Goal: Task Accomplishment & Management: Manage account settings

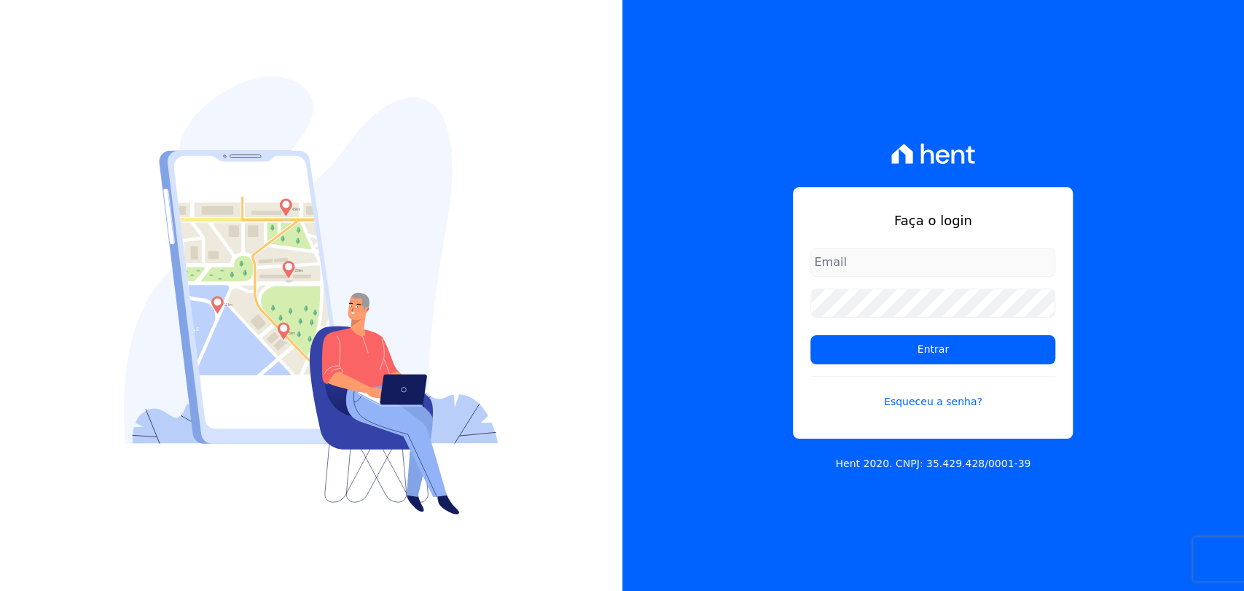
click at [875, 258] on input "email" at bounding box center [932, 262] width 245 height 29
type input "[EMAIL_ADDRESS][DOMAIN_NAME]"
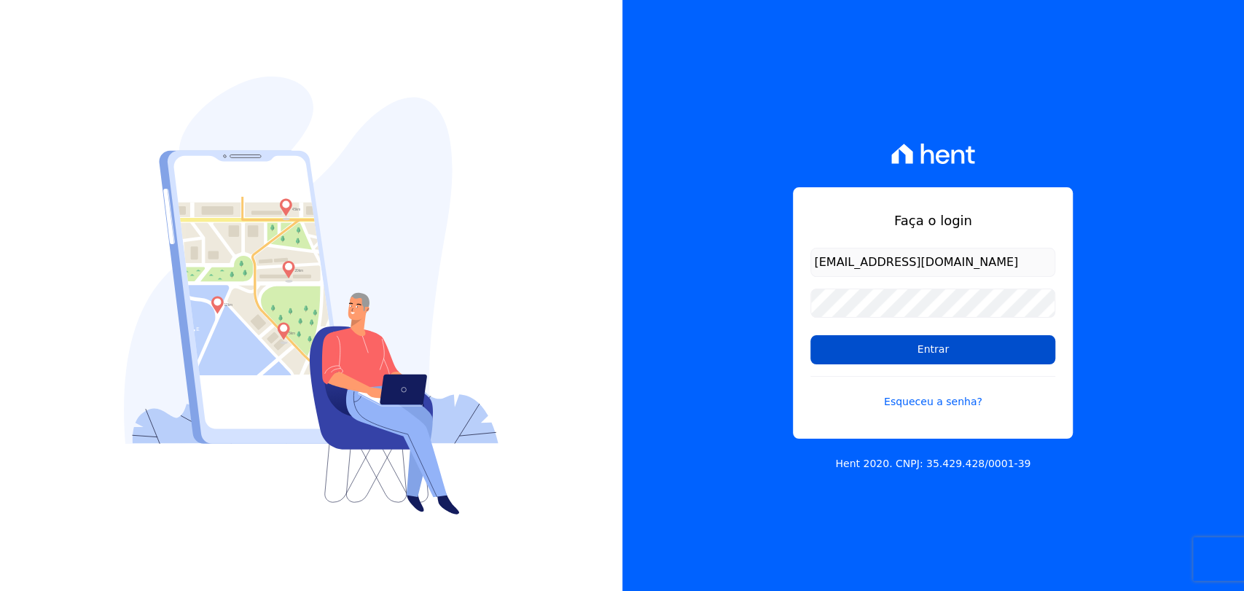
click at [949, 350] on input "Entrar" at bounding box center [932, 349] width 245 height 29
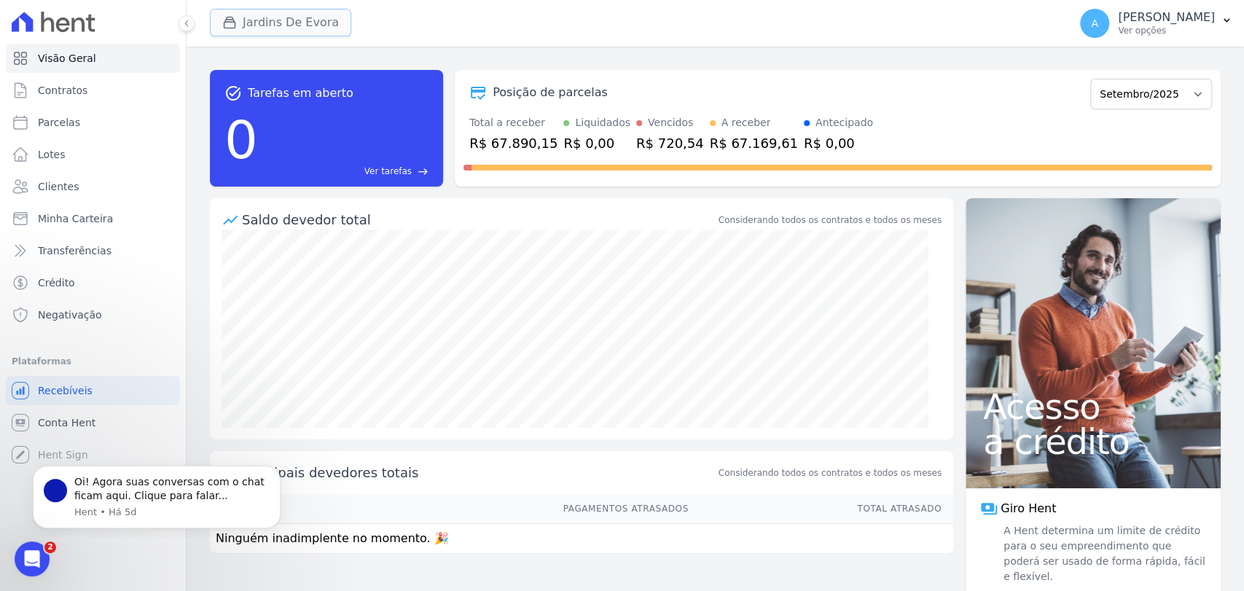
click at [295, 23] on button "Jardins De Evora" at bounding box center [280, 23] width 141 height 28
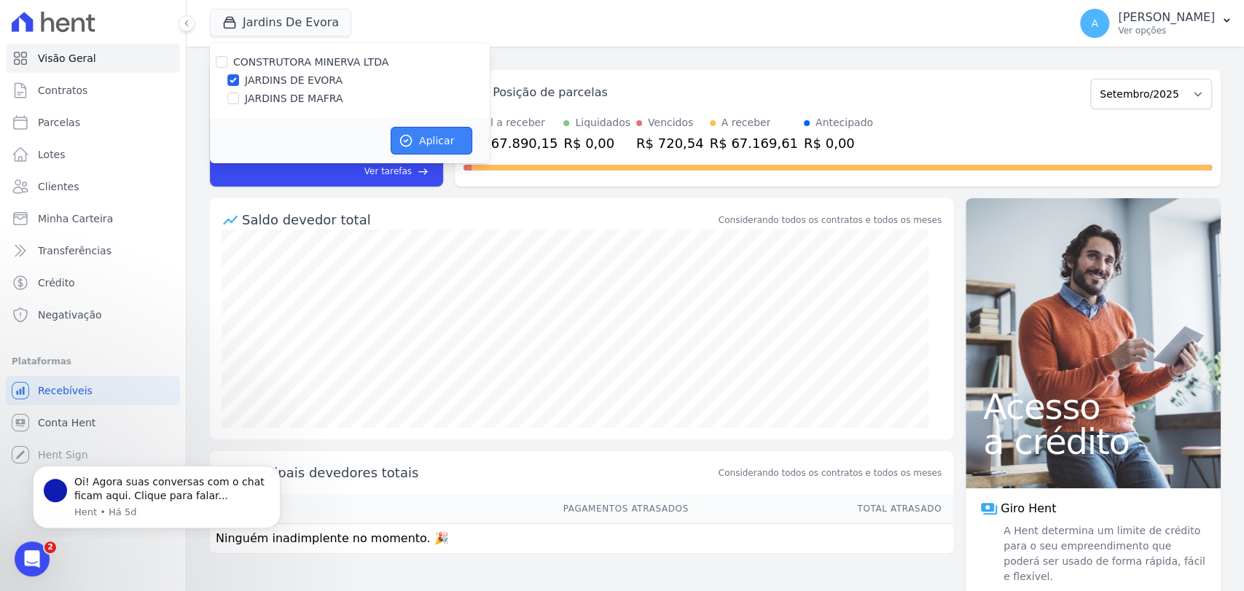
click at [431, 141] on button "Aplicar" at bounding box center [432, 141] width 82 height 28
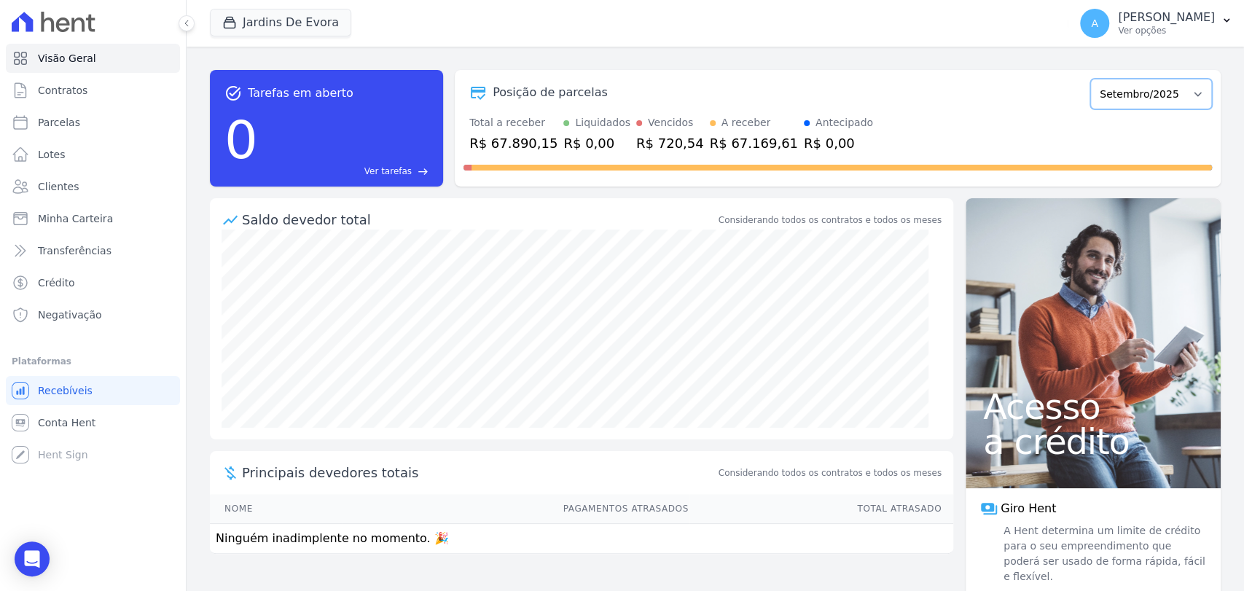
click at [1120, 103] on select "Agosto/2025 Setembro/2025 Outubro/2025 Novembro/2025 Dezembro/2025 Janeiro/2026…" at bounding box center [1151, 94] width 122 height 31
click at [1090, 79] on select "Agosto/2025 Setembro/2025 Outubro/2025 Novembro/2025 Dezembro/2025 Janeiro/2026…" at bounding box center [1151, 94] width 122 height 31
click at [937, 111] on div "Posição de parcelas Agosto/2025 Setembro/2025 Outubro/2025 Novembro/2025 Dezemb…" at bounding box center [838, 128] width 766 height 117
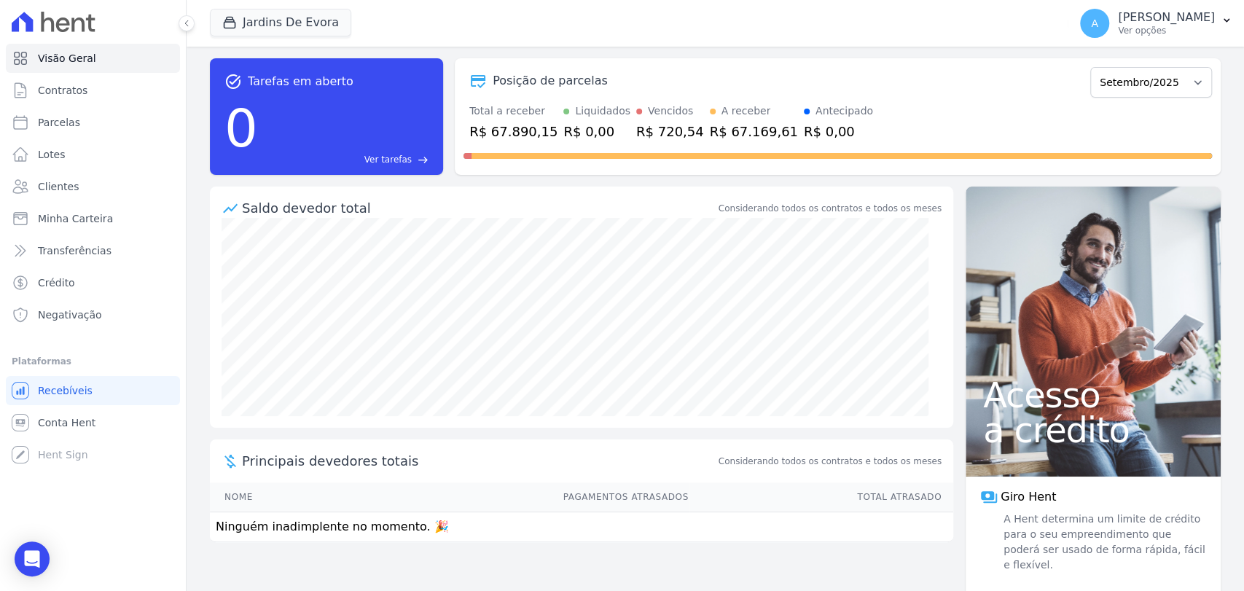
scroll to position [15, 0]
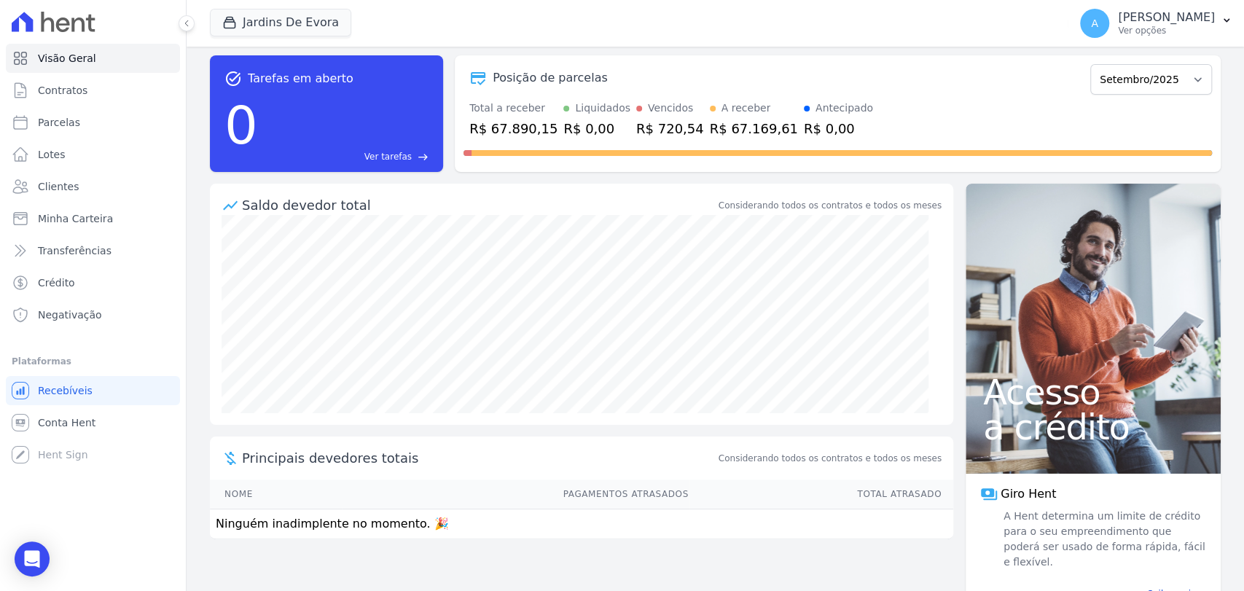
click at [906, 501] on th "Total Atrasado" at bounding box center [821, 494] width 264 height 30
click at [904, 498] on th "Total Atrasado" at bounding box center [821, 494] width 264 height 30
click at [104, 124] on link "Parcelas" at bounding box center [93, 122] width 174 height 29
select select
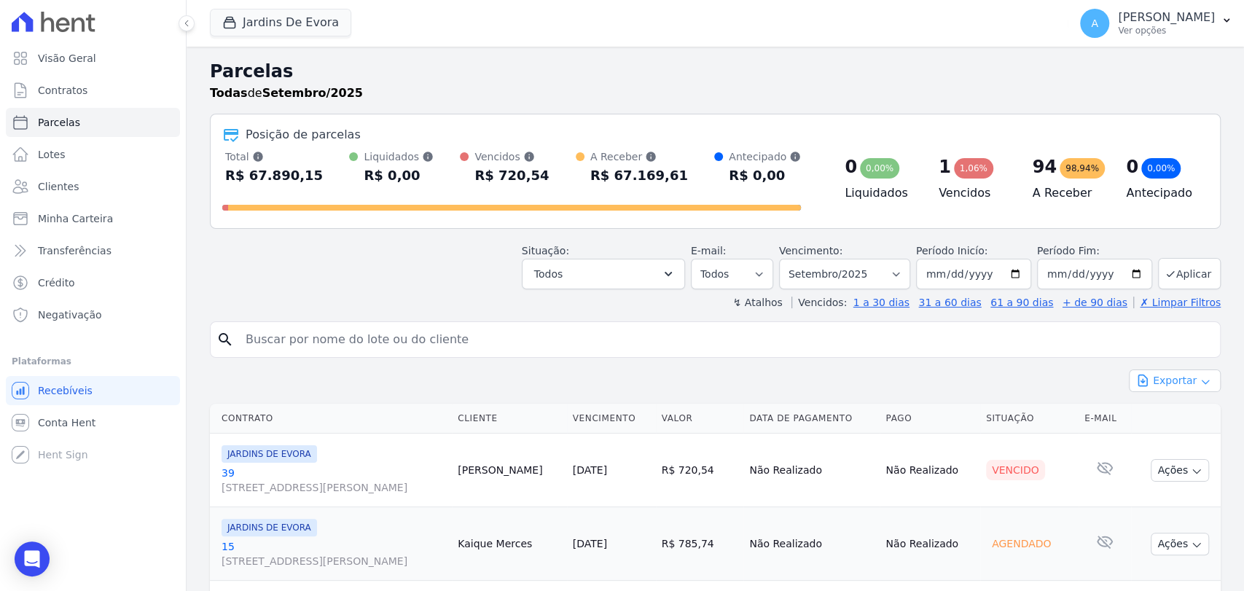
click at [1172, 380] on button "Exportar" at bounding box center [1175, 380] width 92 height 23
click at [1184, 437] on span "Exportar CSV" at bounding box center [1172, 440] width 77 height 15
